Goal: Task Accomplishment & Management: Complete application form

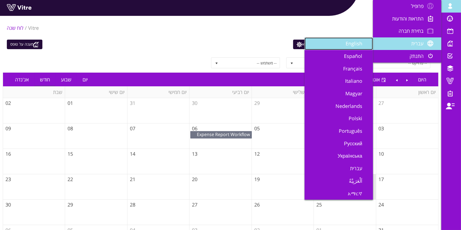
click at [359, 47] on span "English" at bounding box center [357, 43] width 23 height 7
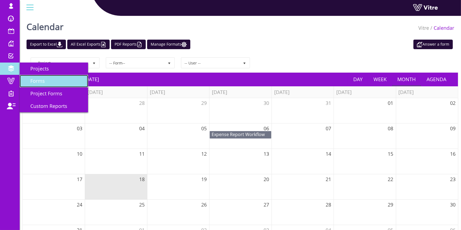
click at [37, 81] on span "Forms" at bounding box center [34, 81] width 21 height 7
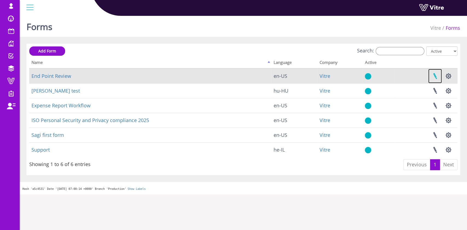
click at [437, 75] on link at bounding box center [435, 76] width 14 height 15
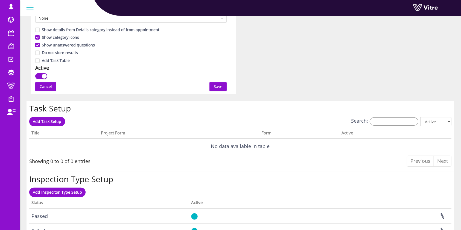
scroll to position [347, 0]
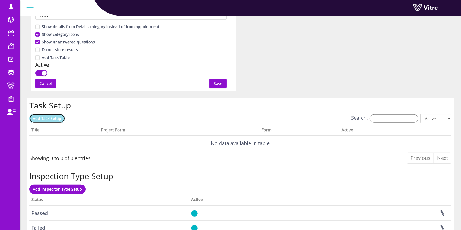
click at [39, 116] on span "Add Task Setup" at bounding box center [47, 118] width 28 height 5
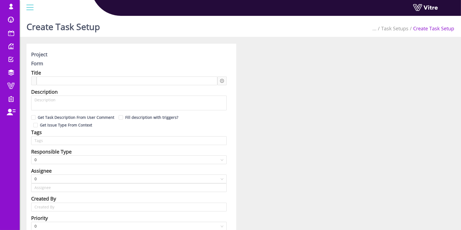
type input "Lishay Peled SU"
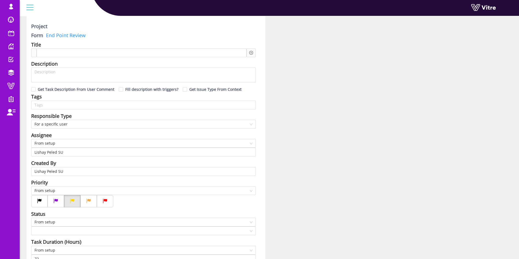
scroll to position [41, 0]
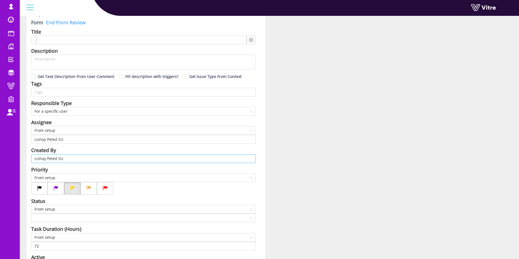
click at [139, 158] on input "Lishay Peled SU" at bounding box center [143, 159] width 218 height 8
click at [164, 156] on input "Lishay Peled SU" at bounding box center [143, 159] width 218 height 8
click at [128, 131] on span "From setup" at bounding box center [143, 130] width 218 height 8
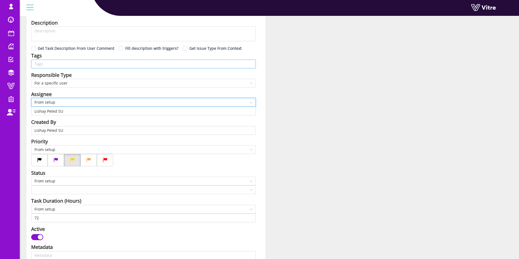
scroll to position [82, 0]
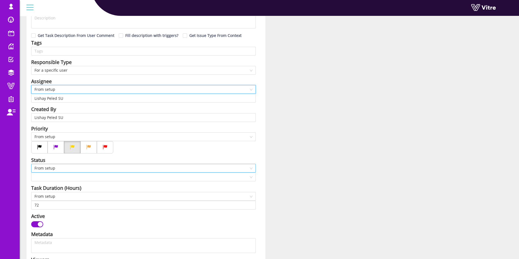
click at [68, 169] on span "From setup" at bounding box center [143, 168] width 218 height 8
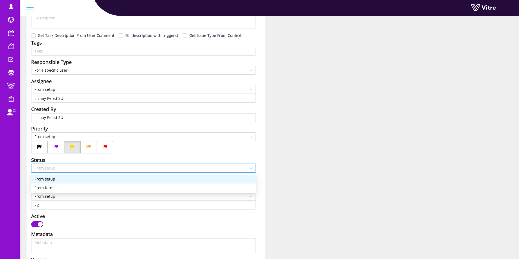
click at [68, 169] on span "From setup" at bounding box center [143, 168] width 218 height 8
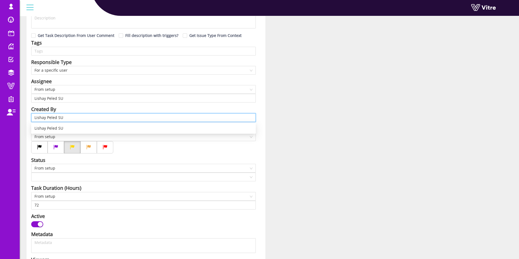
click at [70, 116] on input "Lishay Peled SU" at bounding box center [143, 118] width 218 height 8
click at [376, 114] on div "Project Form End Point Review Title Description Get Task Description From User …" at bounding box center [269, 240] width 494 height 556
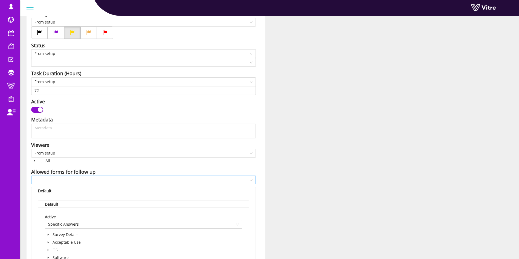
scroll to position [238, 0]
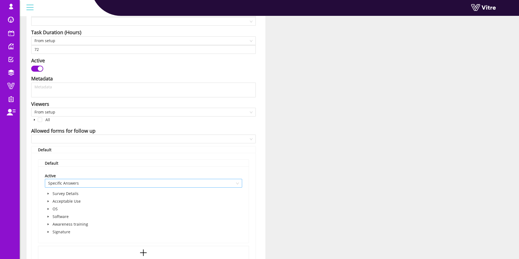
click at [97, 179] on span "Specific Answers" at bounding box center [143, 183] width 191 height 8
click at [172, 132] on div "Allowed forms for follow up" at bounding box center [143, 131] width 225 height 8
click at [173, 137] on input "search" at bounding box center [141, 139] width 214 height 8
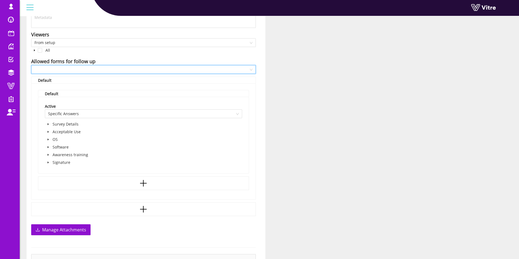
scroll to position [320, 0]
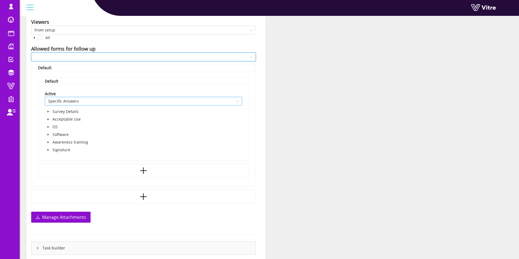
click at [197, 97] on span "Specific Answers" at bounding box center [143, 101] width 191 height 8
drag, startPoint x: 103, startPoint y: 47, endPoint x: 26, endPoint y: 50, distance: 77.0
click at [26, 50] on div "Project Form End Point Review Title Description Get Task Description From User …" at bounding box center [145, 2] width 247 height 556
copy div "Allowed forms for follow up"
click at [331, 97] on div "Project Form End Point Review Title Description Get Task Description From User …" at bounding box center [269, 2] width 494 height 556
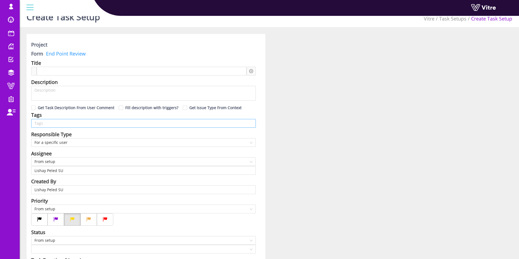
scroll to position [0, 0]
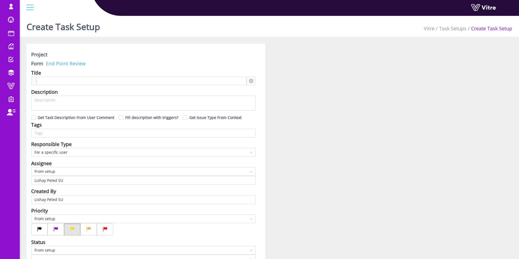
click at [67, 65] on link "End Point Review" at bounding box center [64, 63] width 42 height 7
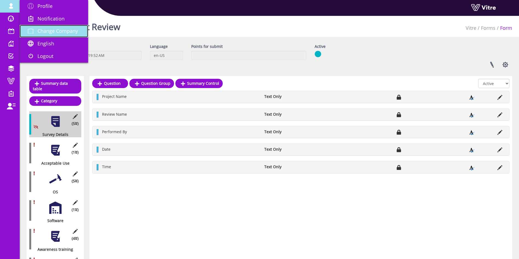
click at [52, 28] on span "Change Company" at bounding box center [57, 31] width 41 height 7
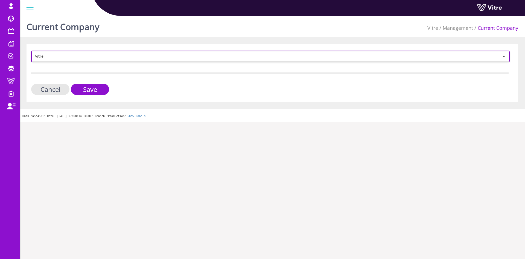
click at [105, 56] on span "Vitre" at bounding box center [265, 56] width 467 height 10
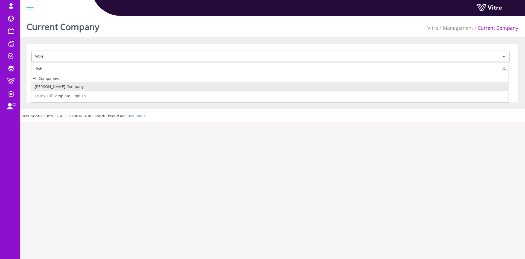
click at [101, 90] on li "[PERSON_NAME]'s Company" at bounding box center [269, 86] width 477 height 9
type input "lish"
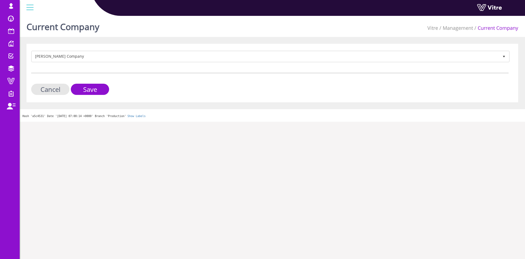
click at [93, 95] on div "Lishay's Company 409 Cancel Save" at bounding box center [273, 73] width 492 height 59
click at [95, 92] on input "Save" at bounding box center [90, 89] width 38 height 11
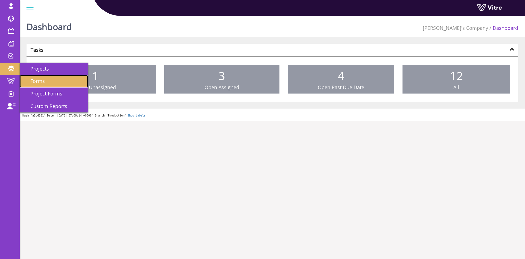
click at [50, 82] on link "Forms" at bounding box center [54, 81] width 68 height 13
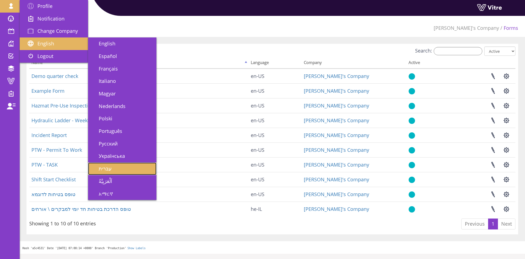
click at [108, 167] on span "עברית" at bounding box center [101, 168] width 19 height 7
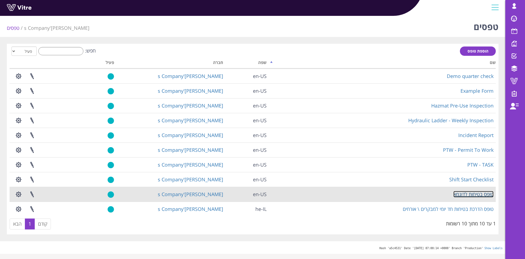
click at [482, 194] on link "טופס בטיחות לדוגמא" at bounding box center [474, 194] width 40 height 7
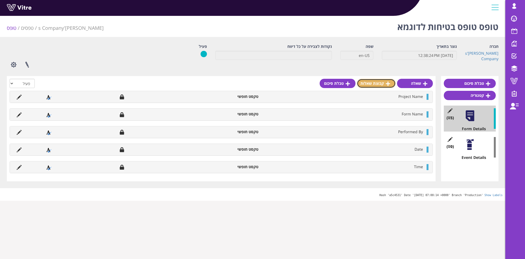
click at [388, 84] on icon at bounding box center [388, 83] width 4 height 5
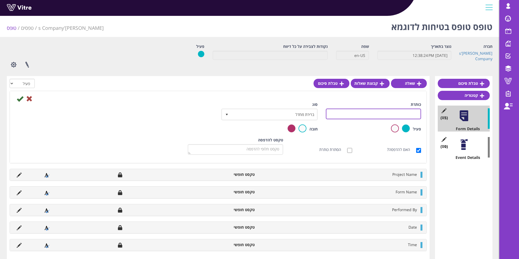
click at [378, 112] on input "כותרת" at bounding box center [373, 114] width 95 height 11
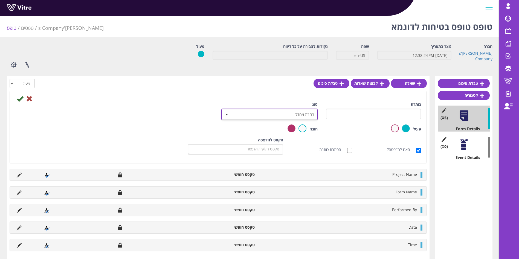
click at [287, 115] on span "ברירת מחדל" at bounding box center [274, 114] width 85 height 10
click at [303, 117] on span "ברירת מחדל" at bounding box center [274, 114] width 85 height 10
click at [303, 141] on li "תת פעולה" at bounding box center [264, 140] width 95 height 9
click at [343, 147] on label "הסתרת כותרת" at bounding box center [332, 149] width 27 height 5
click at [347, 148] on input "הסתרת כותרת" at bounding box center [349, 150] width 5 height 5
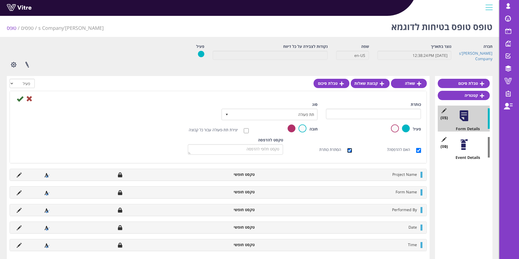
click at [348, 150] on input "הסתרת כותרת" at bounding box center [349, 150] width 5 height 5
checkbox input "false"
click at [249, 131] on div "יצירת תת-פעולה עבור כל קבוצה" at bounding box center [184, 130] width 138 height 11
click at [245, 132] on input "יצירת תת-פעולה עבור כל קבוצה" at bounding box center [246, 130] width 5 height 5
checkbox input "true"
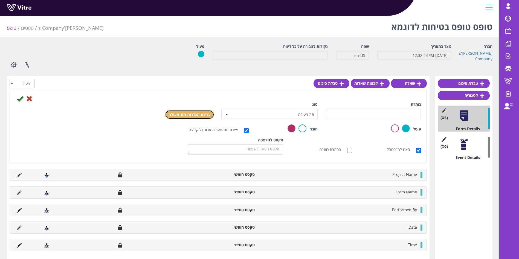
click at [186, 115] on link "עריכת הגדרות תת-פעולה" at bounding box center [189, 114] width 49 height 9
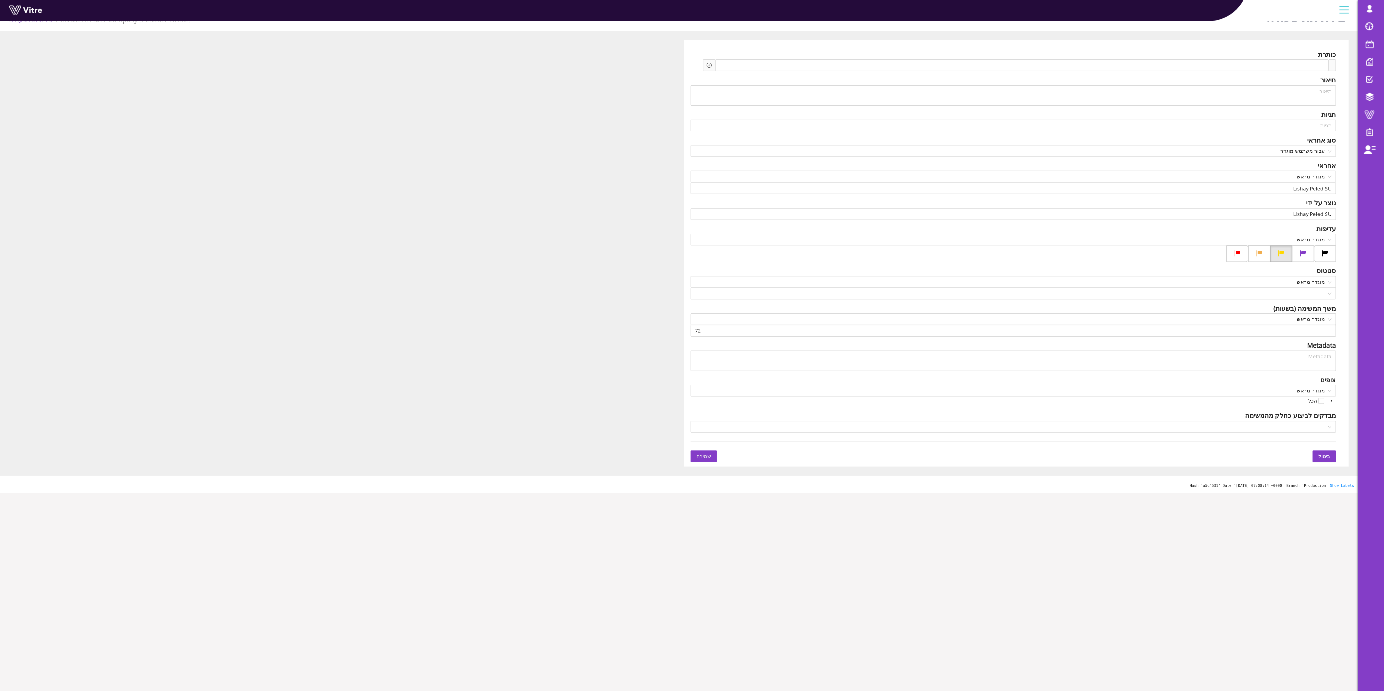
scroll to position [14, 0]
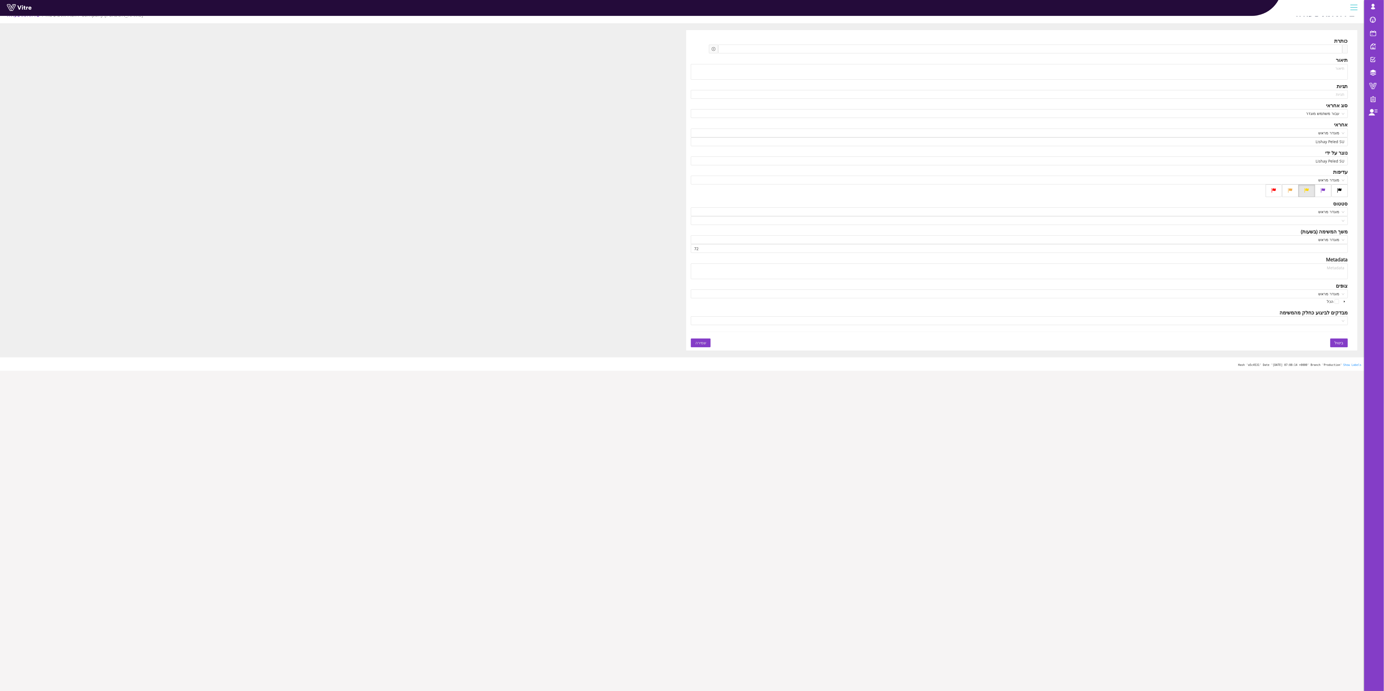
click at [416, 259] on div "כותרת תיאור תגיות תגיות סוג אחראי עבור משתמש מוגדר אחראי מוגדר מראש [PERSON_NAM…" at bounding box center [682, 190] width 1359 height 320
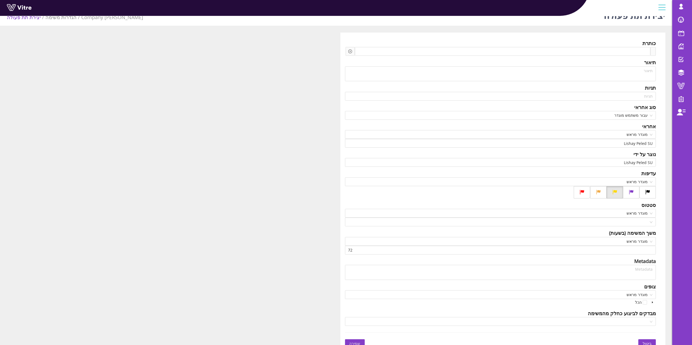
scroll to position [6, 0]
